Goal: Find specific page/section: Find specific page/section

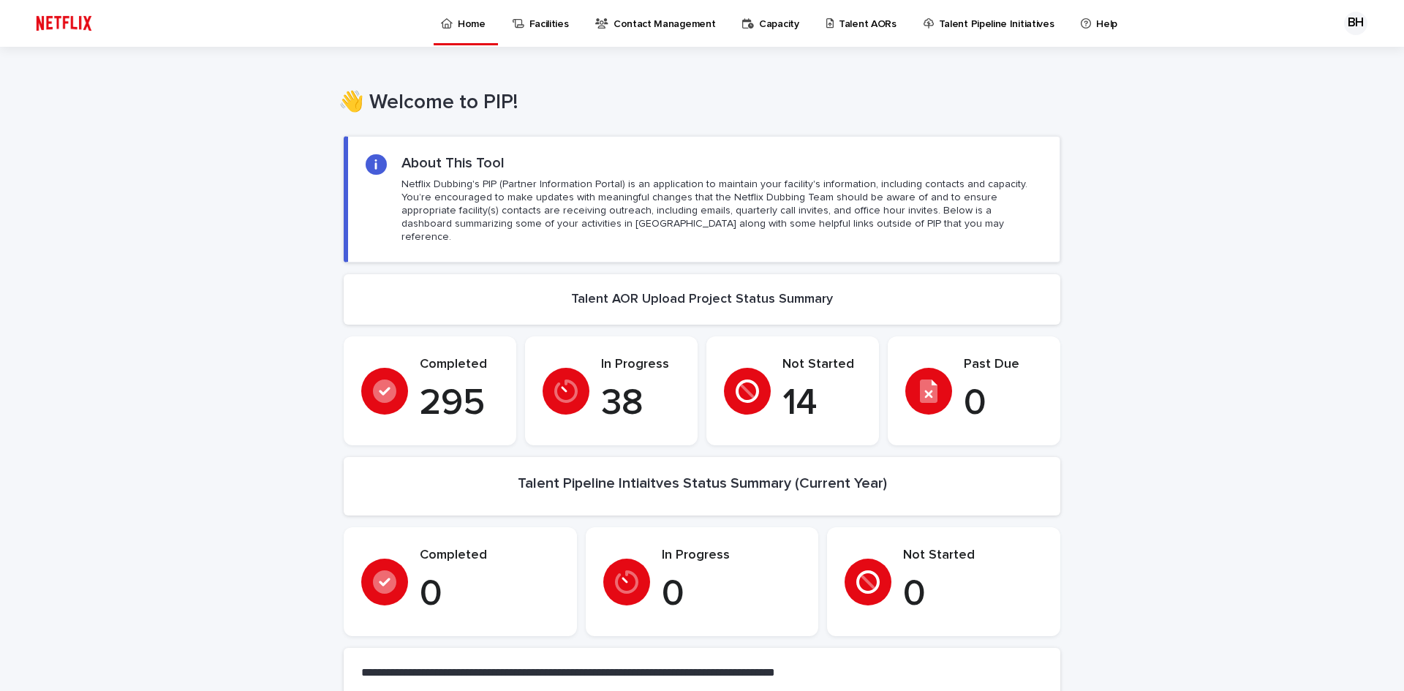
click at [850, 30] on p "Talent AORs" at bounding box center [868, 15] width 58 height 31
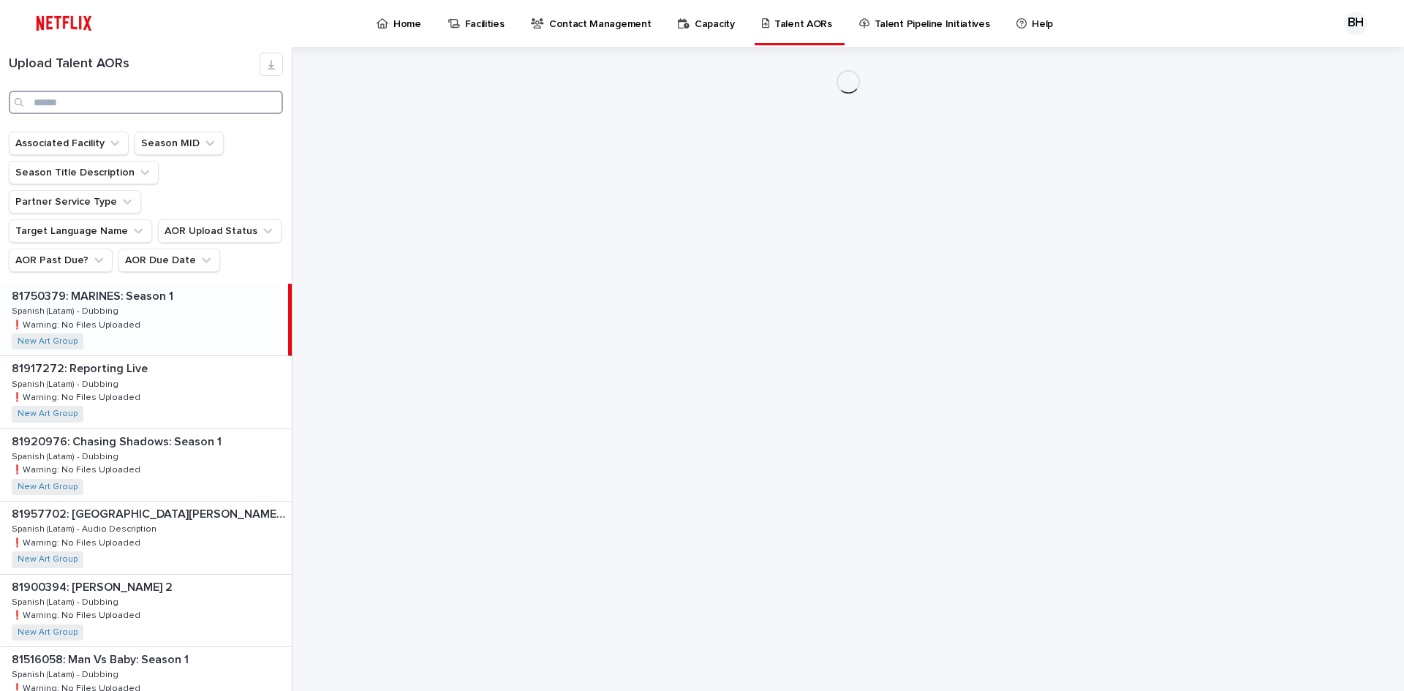
click at [164, 110] on input "Search" at bounding box center [146, 102] width 274 height 23
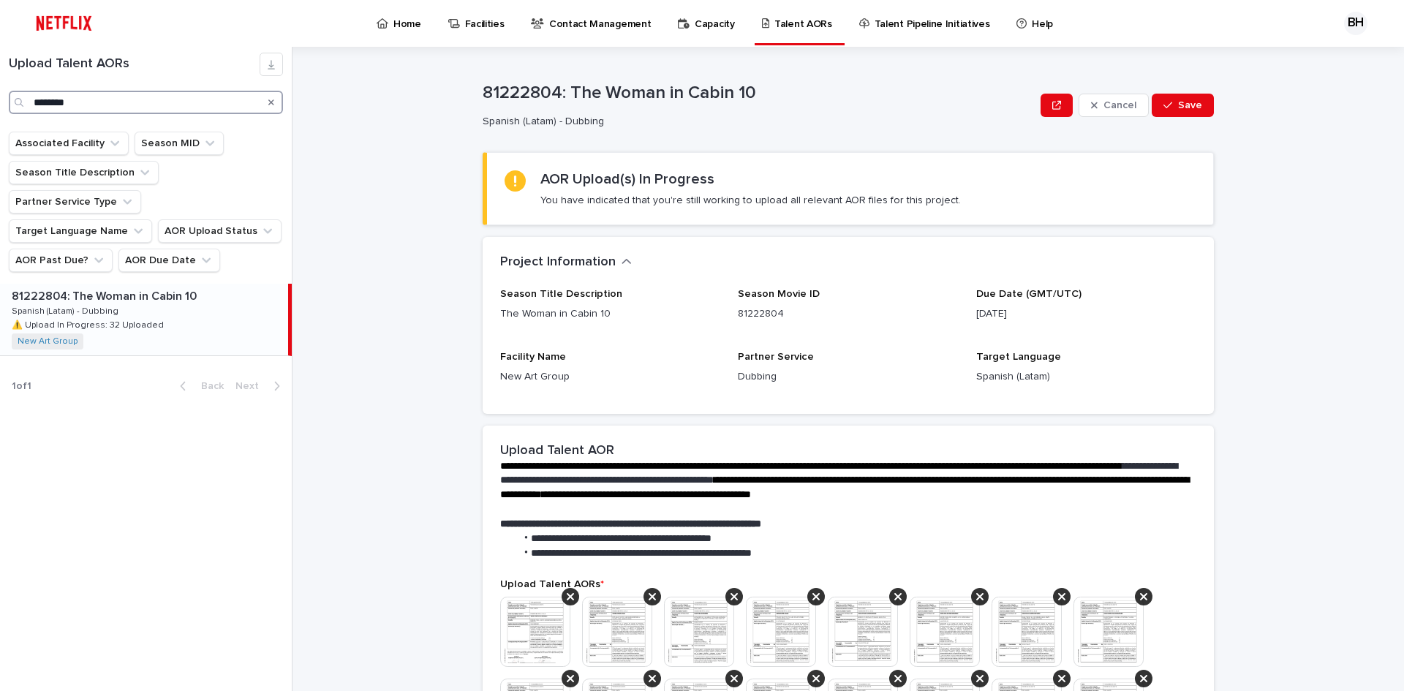
type input "********"
click at [199, 290] on p at bounding box center [147, 297] width 271 height 14
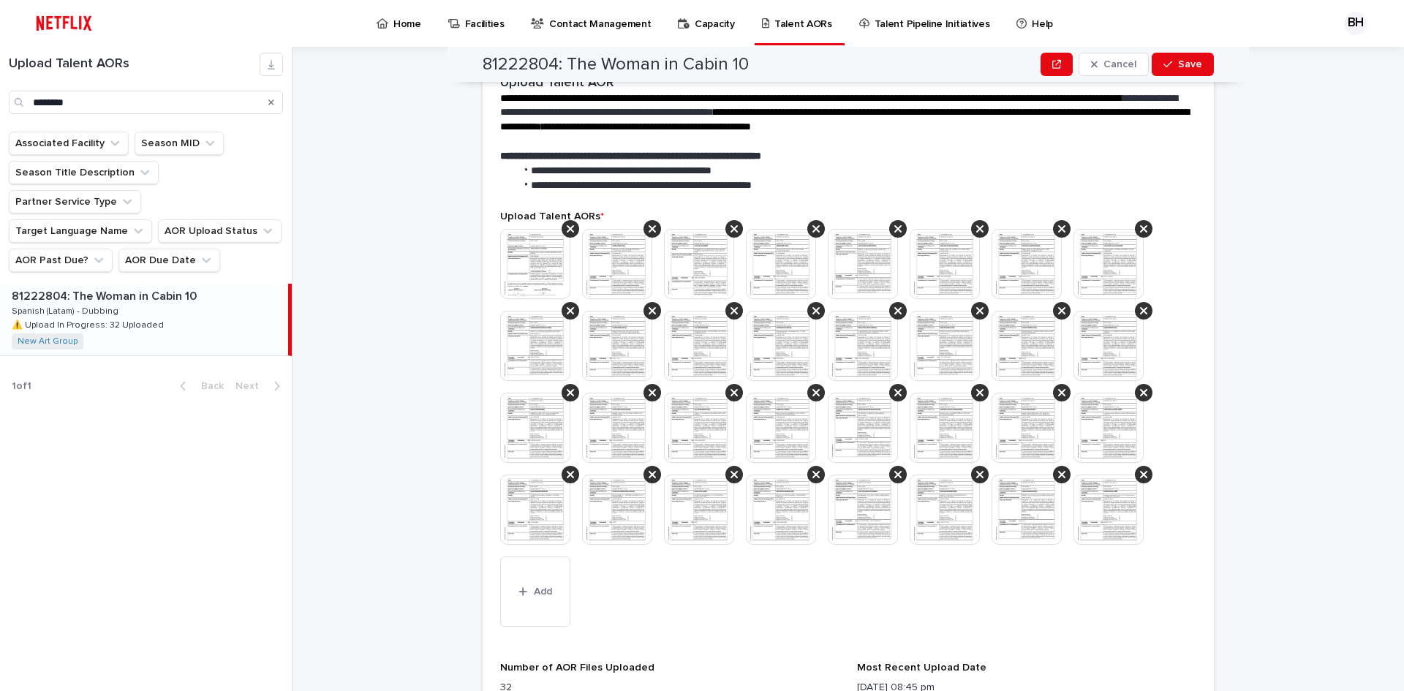
scroll to position [636, 0]
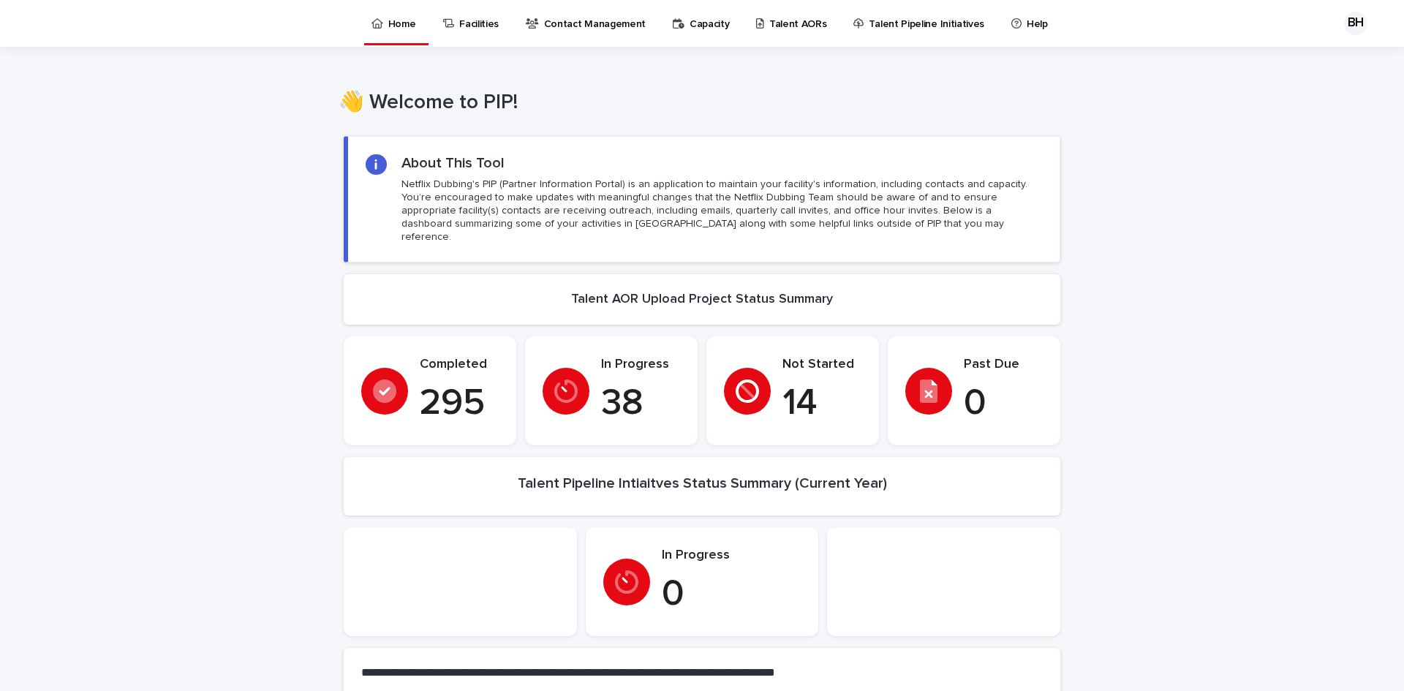
click at [730, 20] on p "Capacity" at bounding box center [709, 15] width 40 height 31
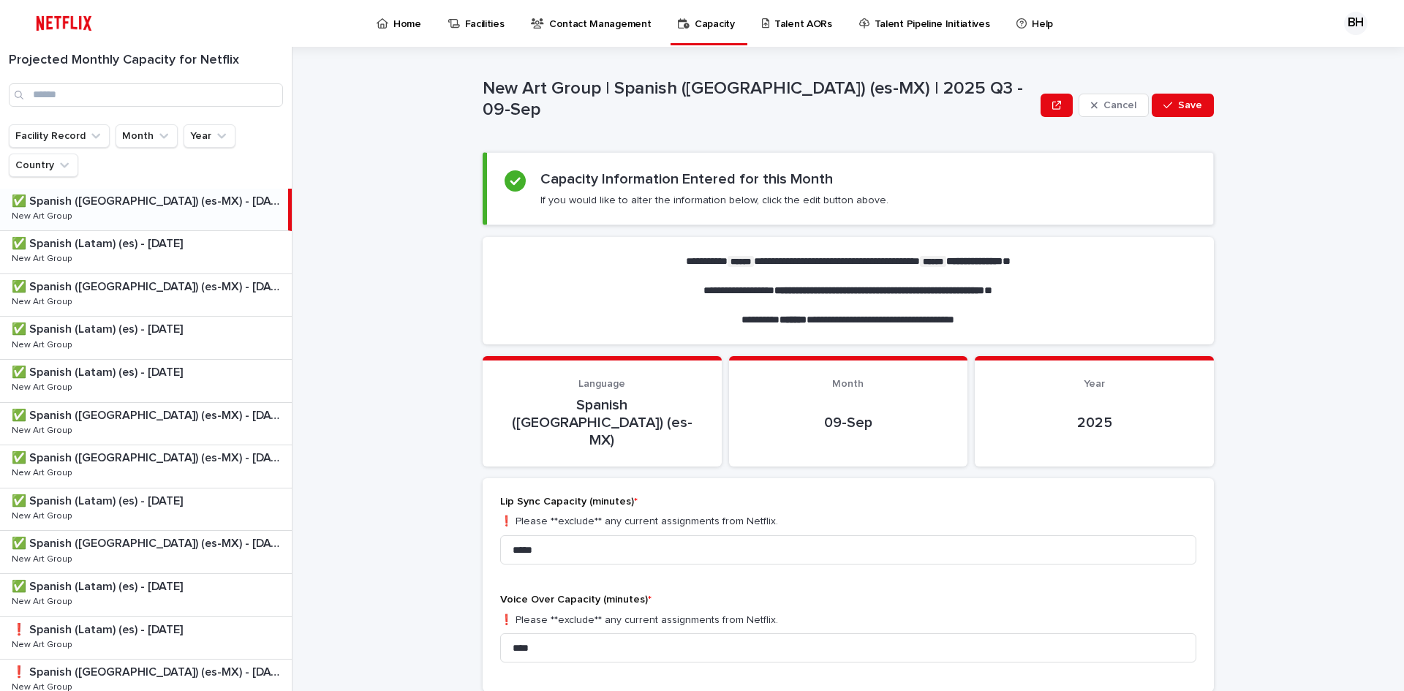
click at [901, 16] on p "Talent Pipeline Initiatives" at bounding box center [932, 15] width 116 height 31
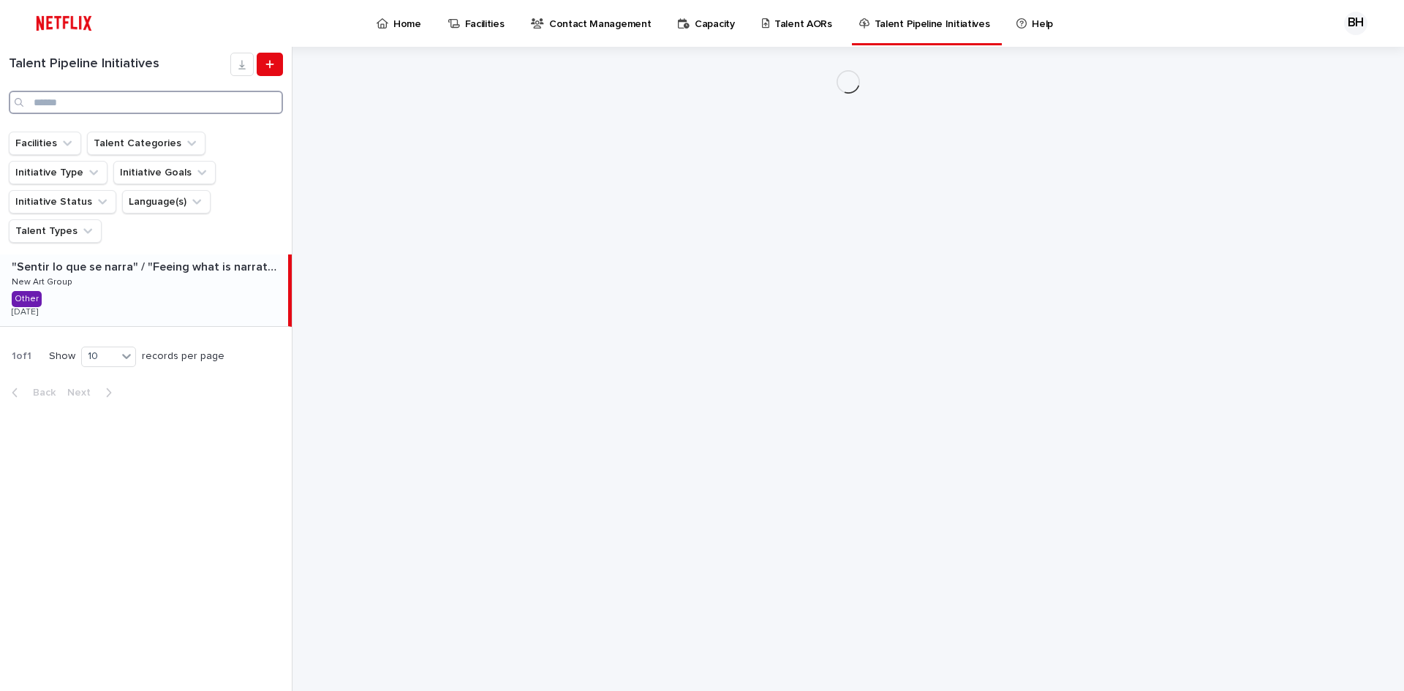
click at [163, 102] on input "Search" at bounding box center [146, 102] width 274 height 23
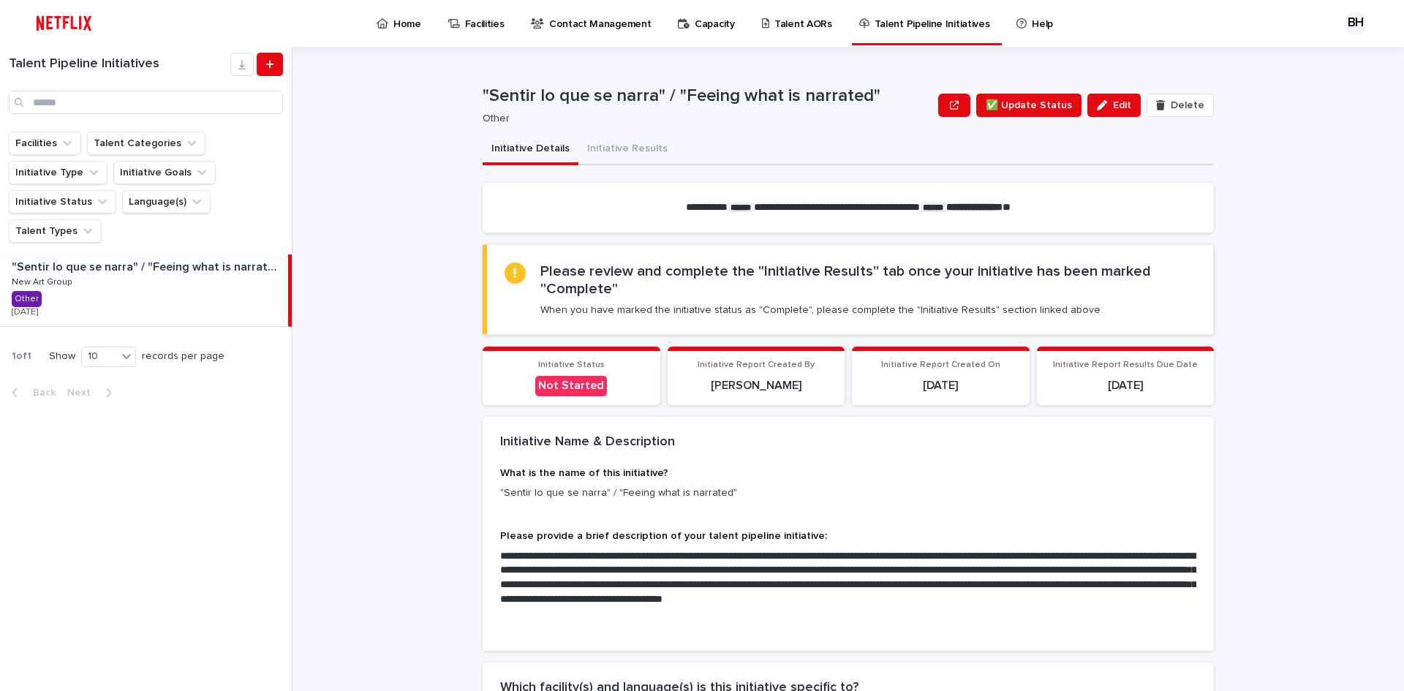
click at [794, 1] on p "Talent AORs" at bounding box center [803, 15] width 58 height 31
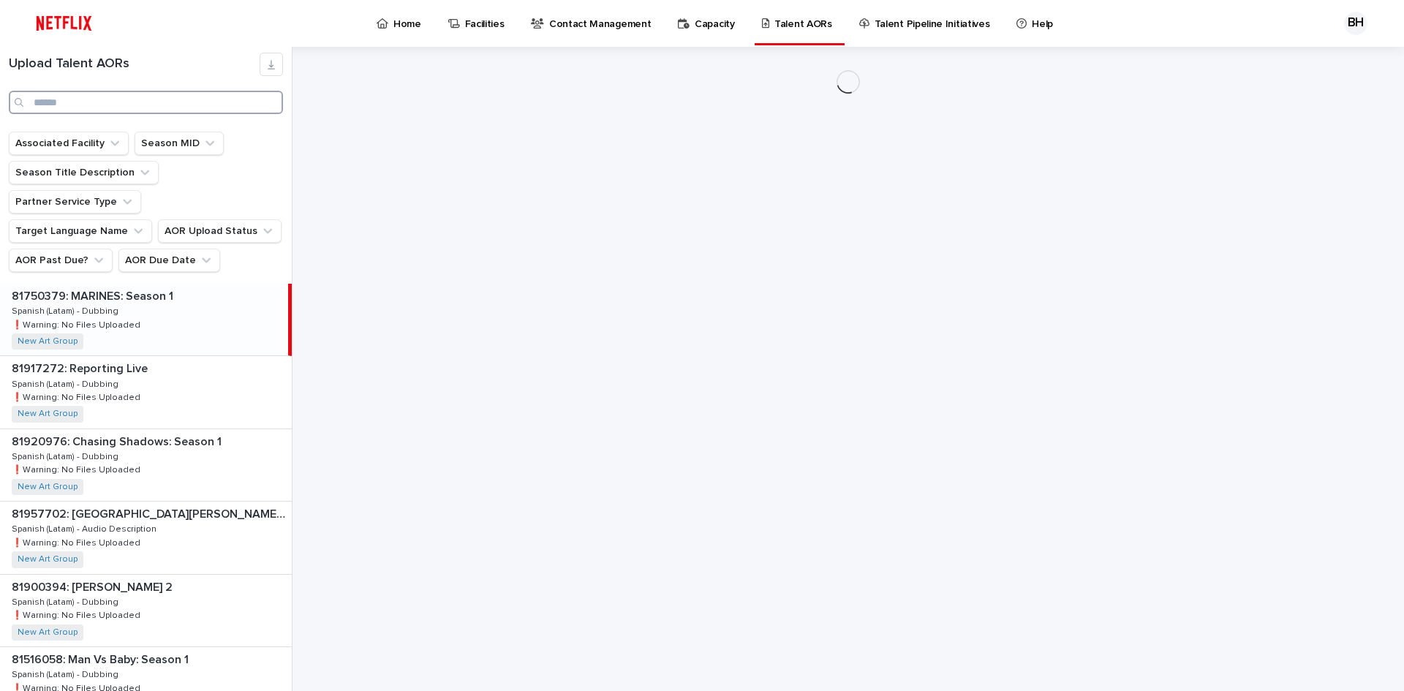
click at [91, 105] on input "Search" at bounding box center [146, 102] width 274 height 23
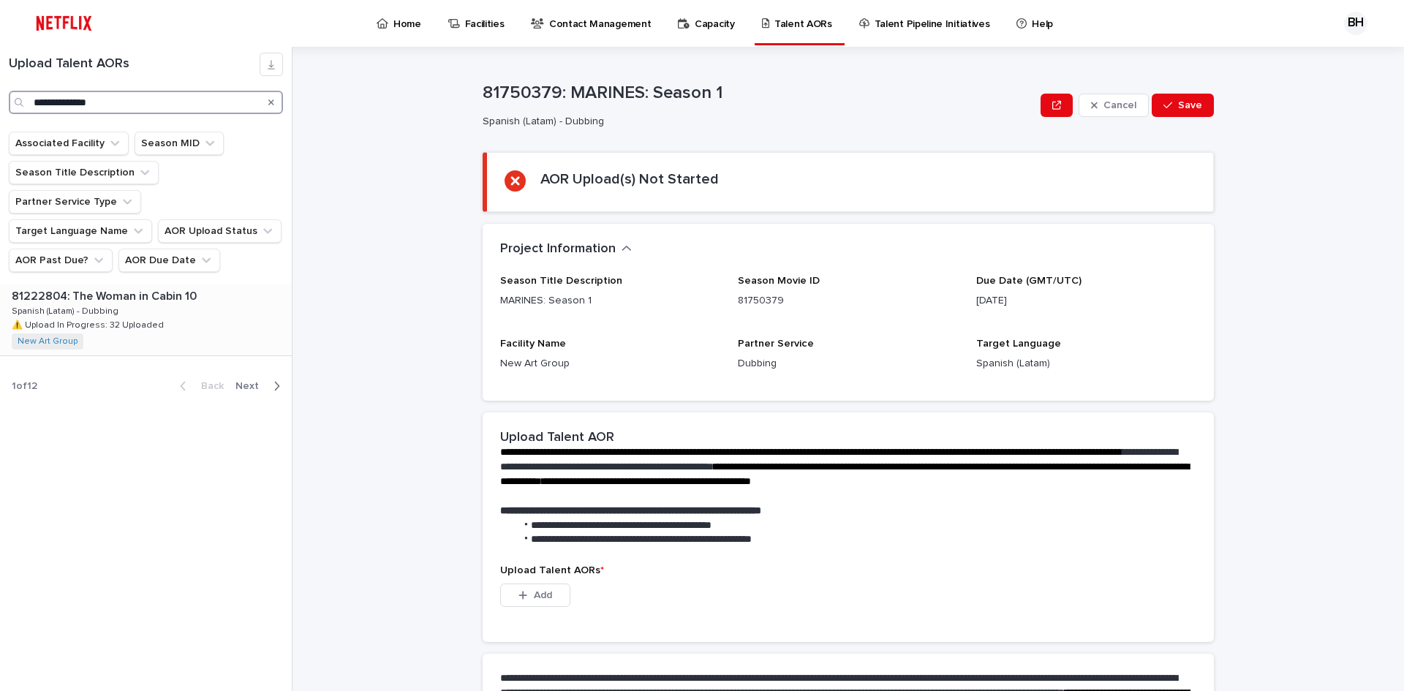
type input "**********"
click at [153, 285] on div "81222804: The Woman in Cabin 10 81222804: The Woman in Cabin 10 Spanish (Latam)…" at bounding box center [146, 320] width 292 height 72
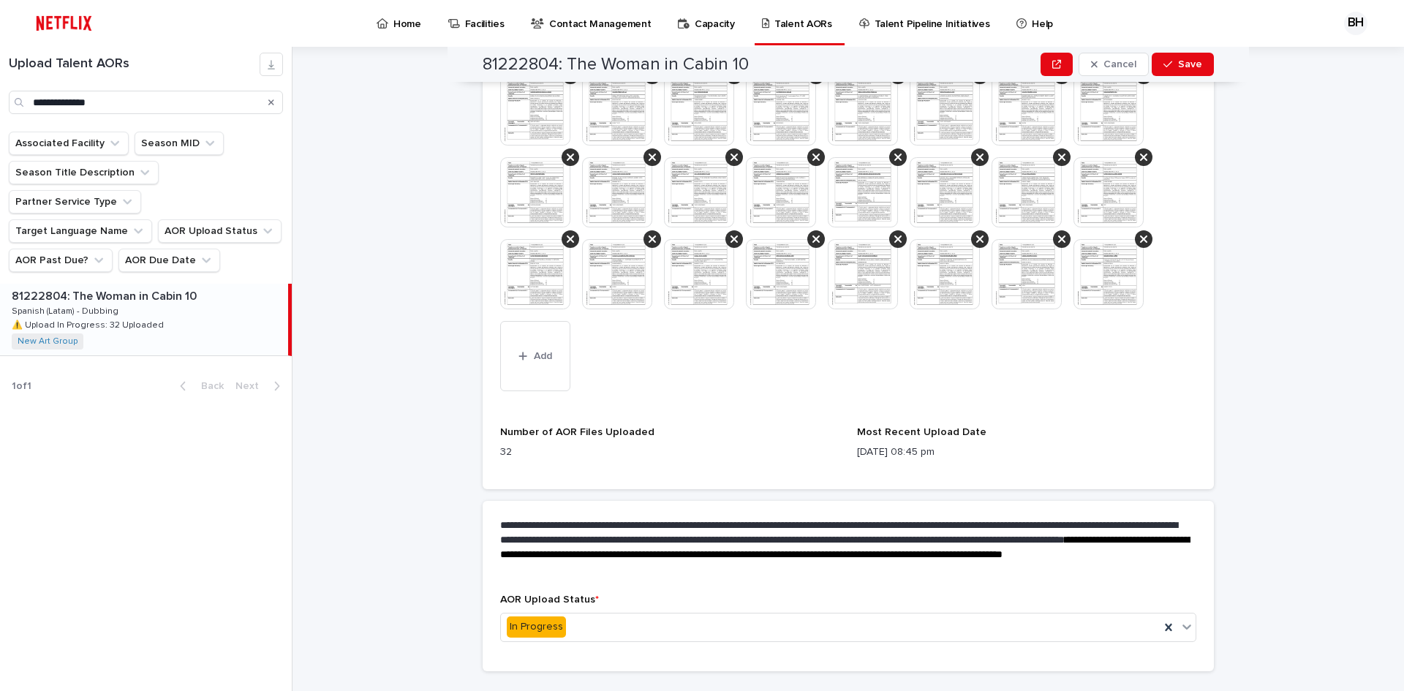
scroll to position [636, 0]
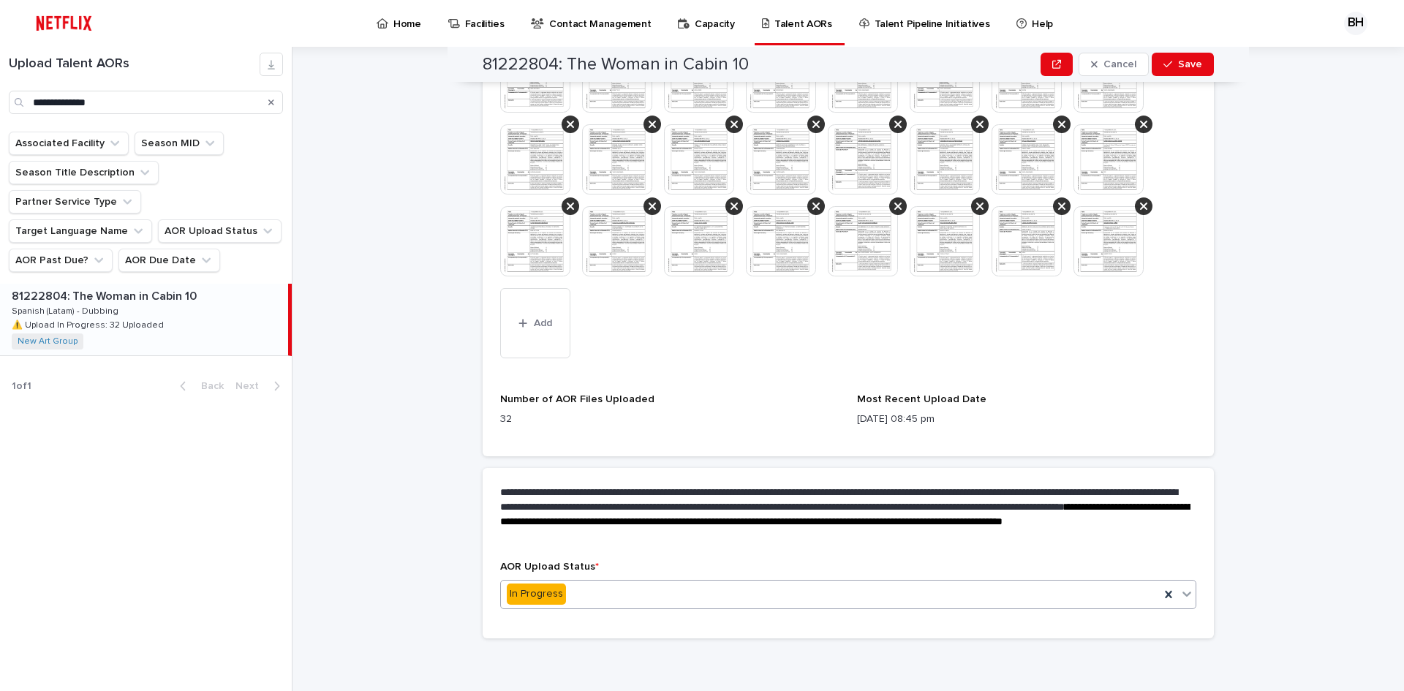
click at [1184, 594] on icon at bounding box center [1186, 593] width 15 height 15
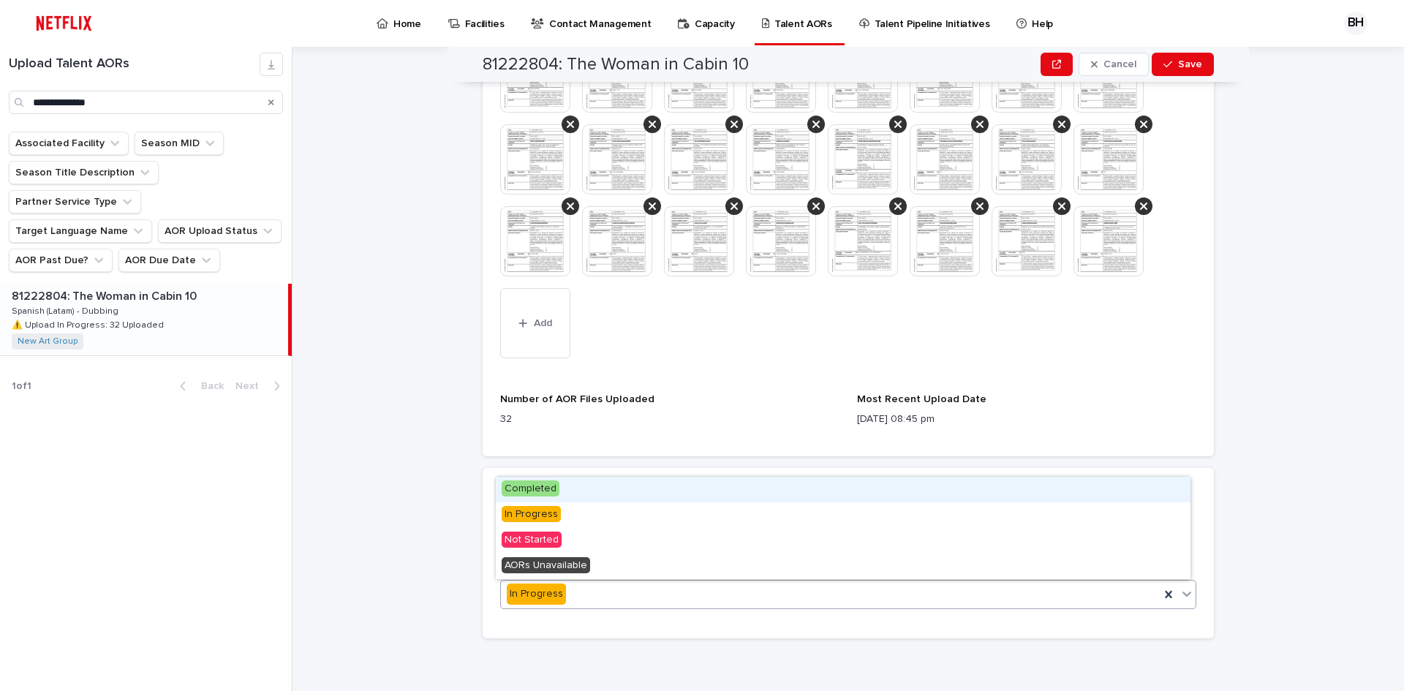
click at [521, 488] on span "Completed" at bounding box center [531, 488] width 58 height 16
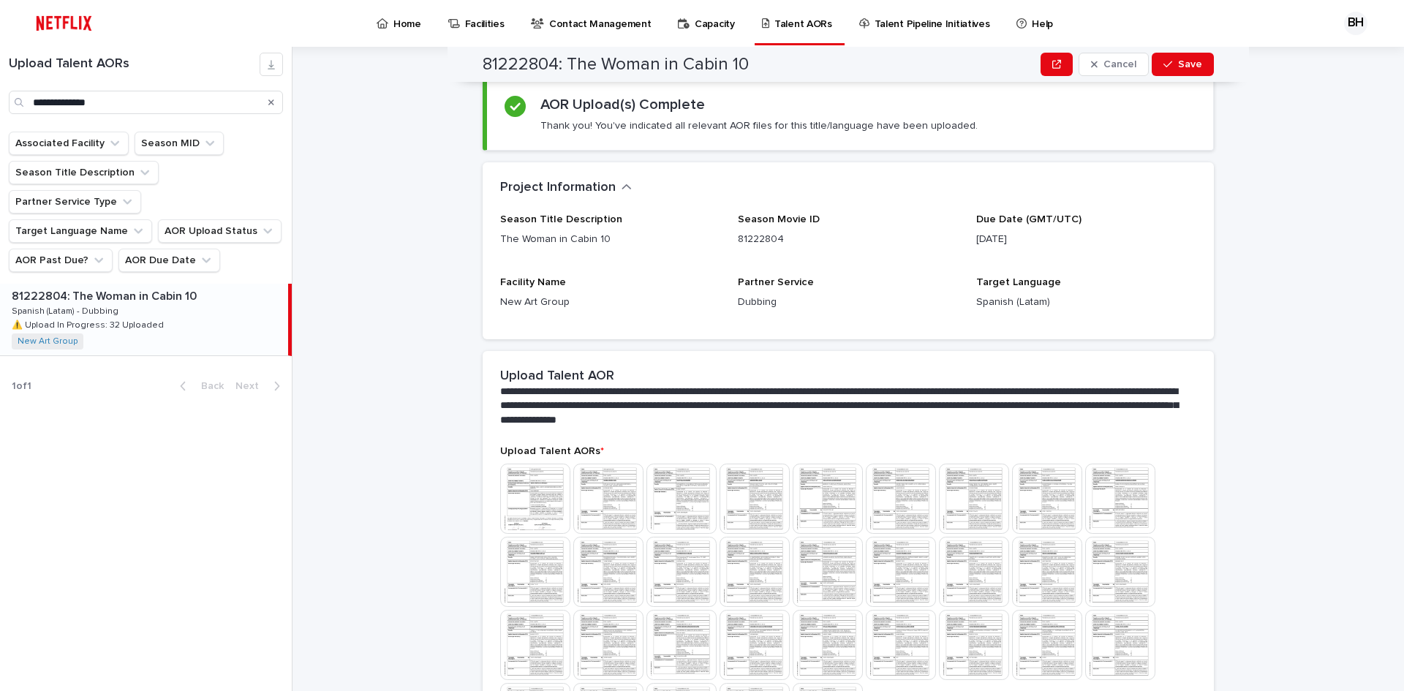
scroll to position [0, 0]
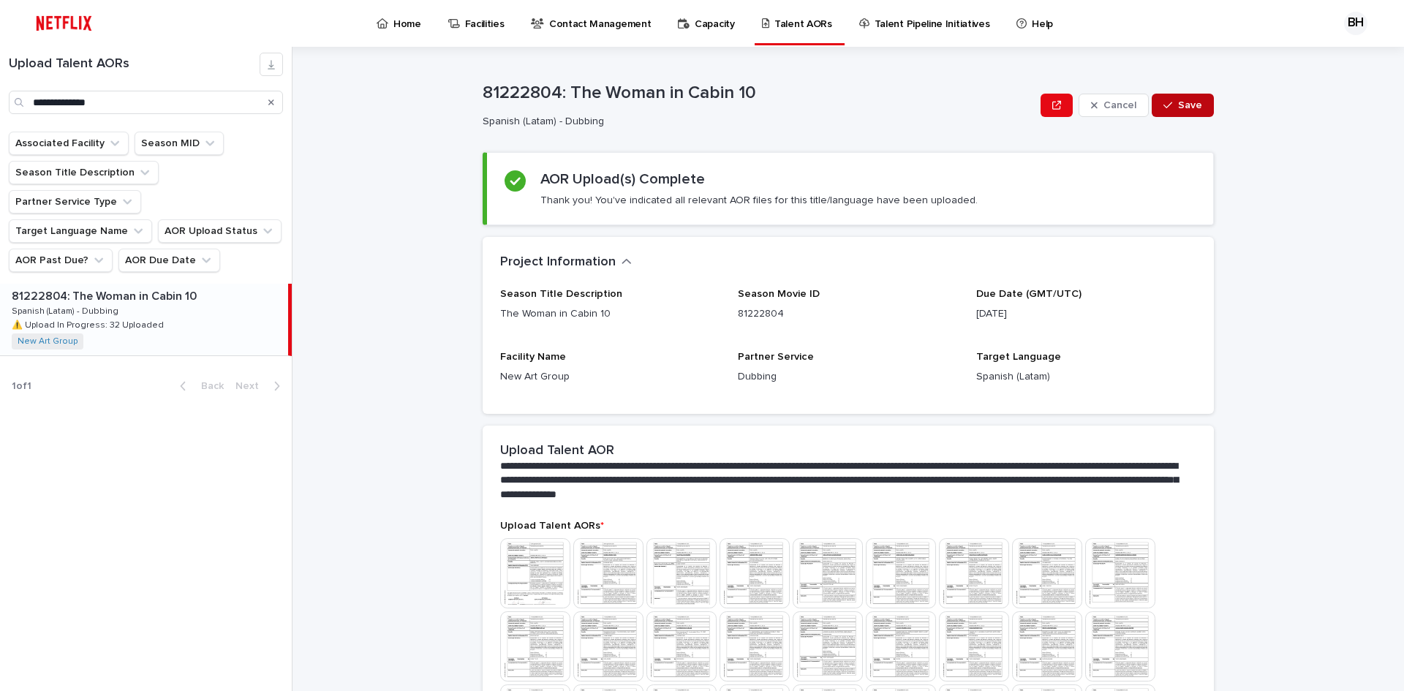
click at [1191, 110] on button "Save" at bounding box center [1182, 105] width 62 height 23
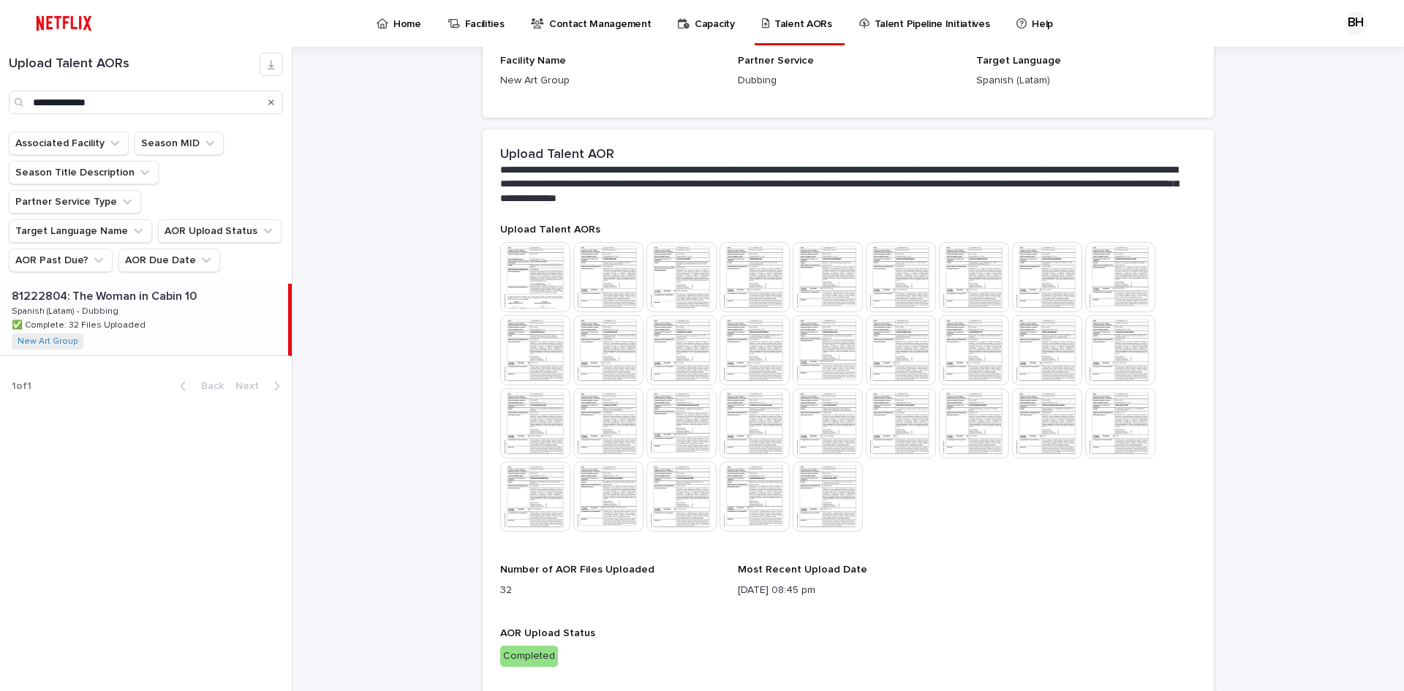
scroll to position [354, 0]
